Goal: Task Accomplishment & Management: Use online tool/utility

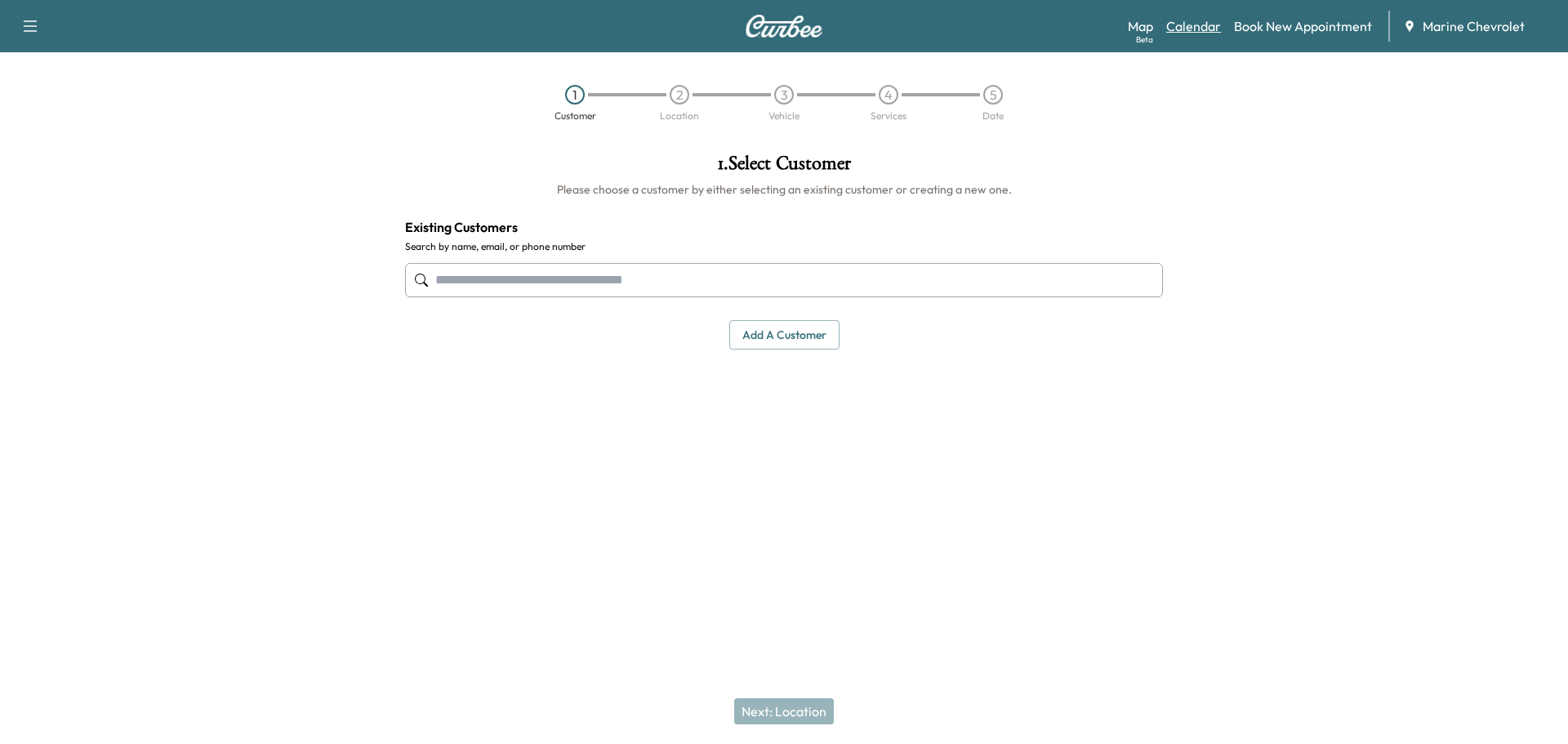
click at [1195, 31] on link "Calendar" at bounding box center [1194, 26] width 55 height 20
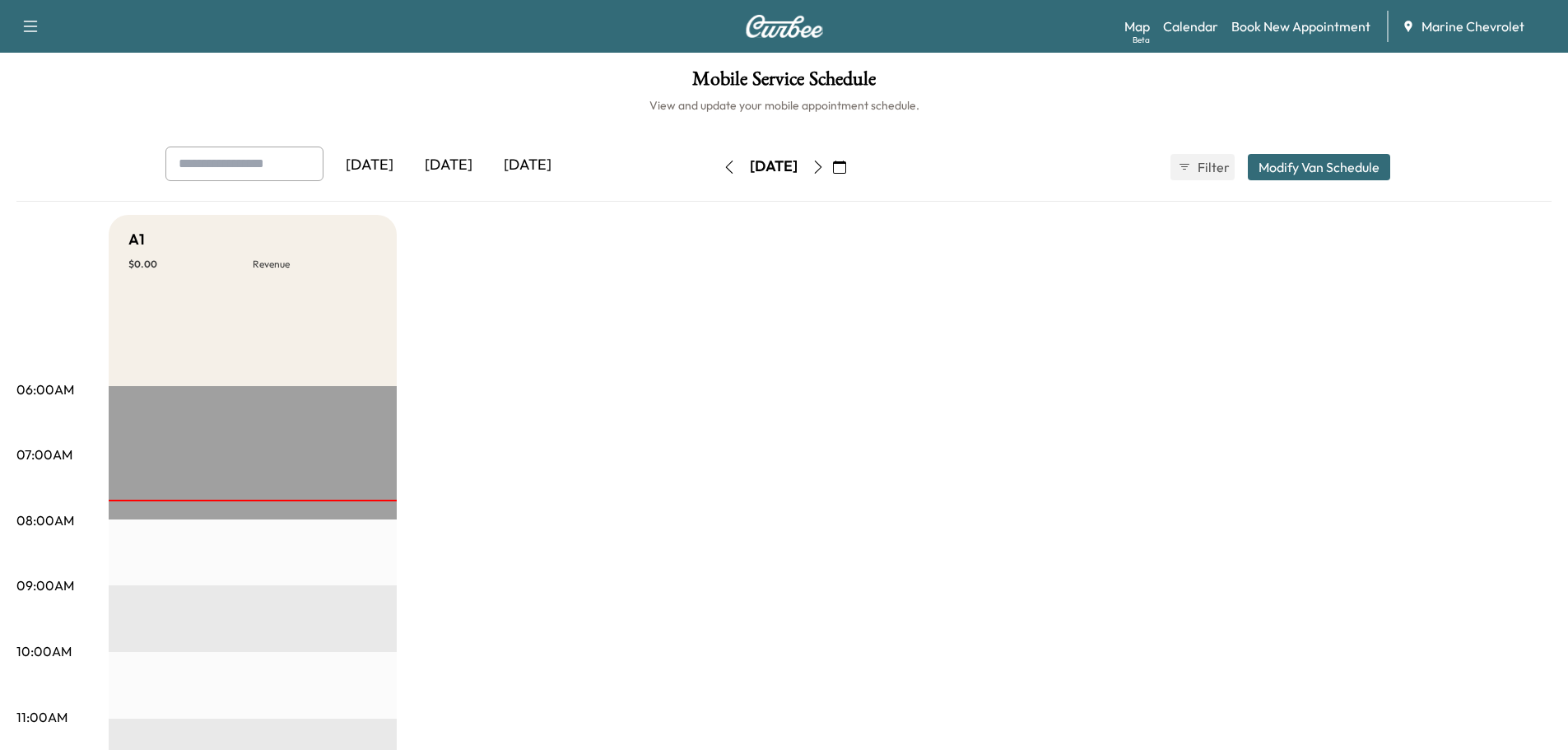
click at [825, 170] on icon "button" at bounding box center [818, 167] width 13 height 13
click at [825, 171] on icon "button" at bounding box center [818, 167] width 13 height 13
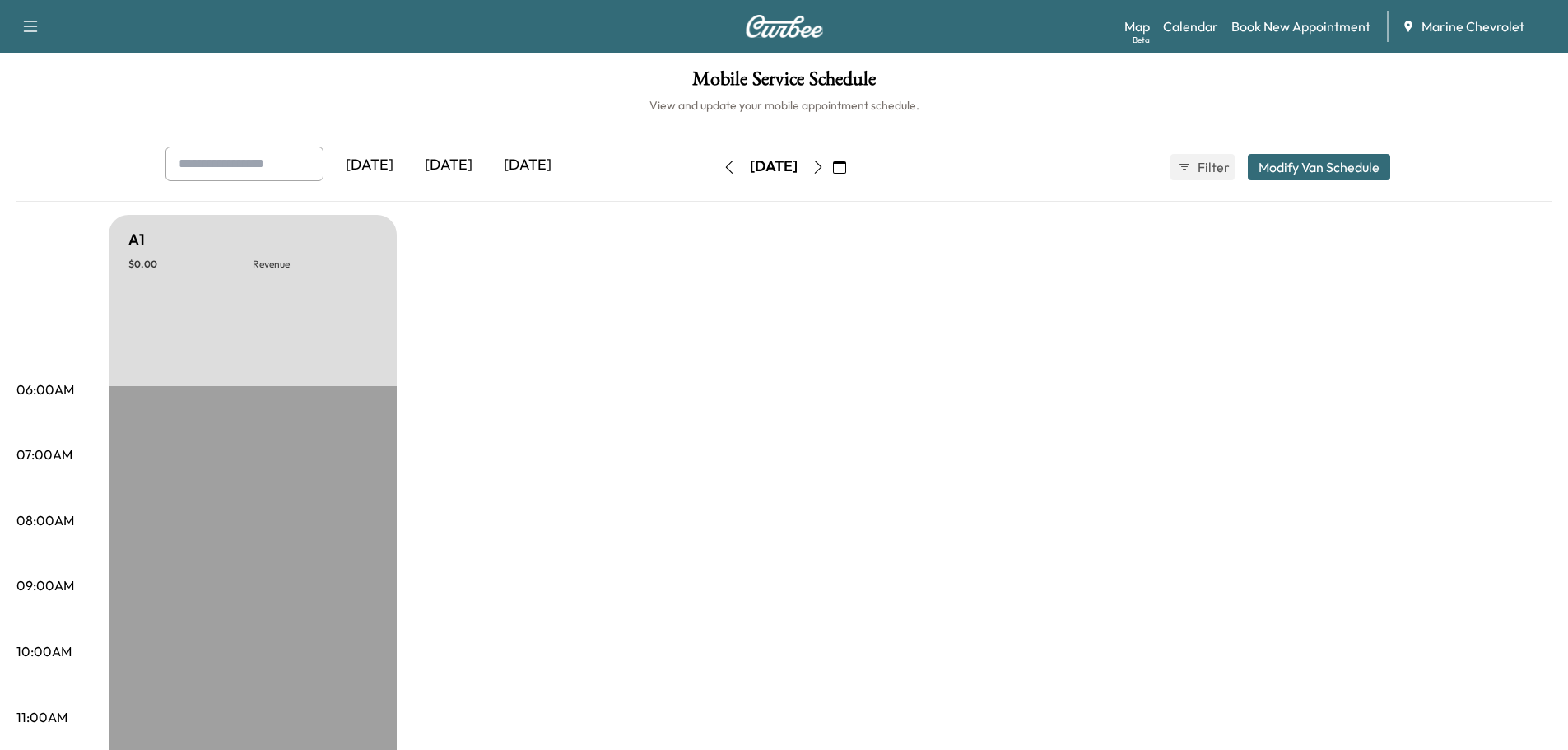
click at [453, 153] on div "[DATE]" at bounding box center [449, 165] width 79 height 37
